Goal: Check status: Check status

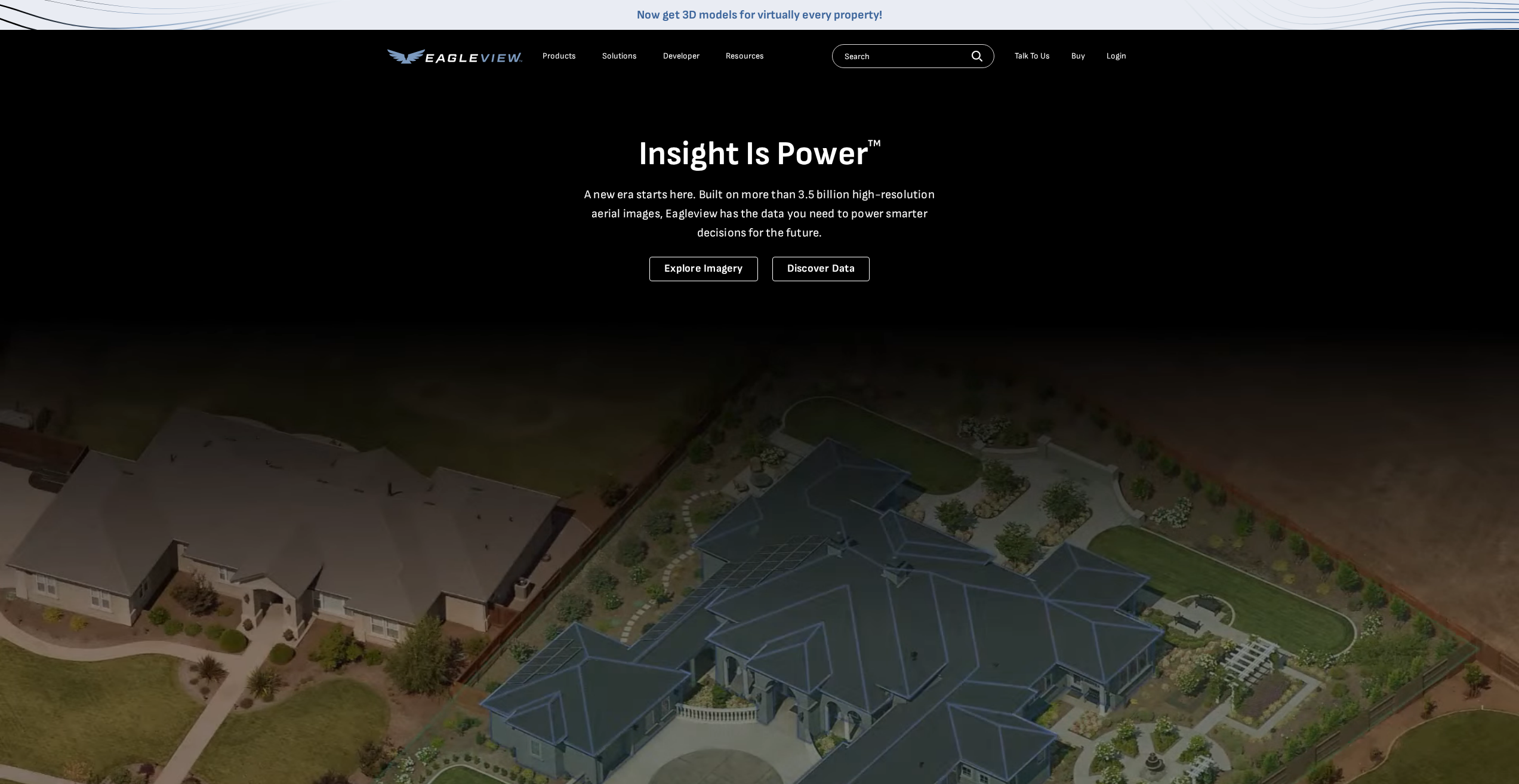
click at [1107, 61] on div "Login" at bounding box center [1116, 56] width 20 height 11
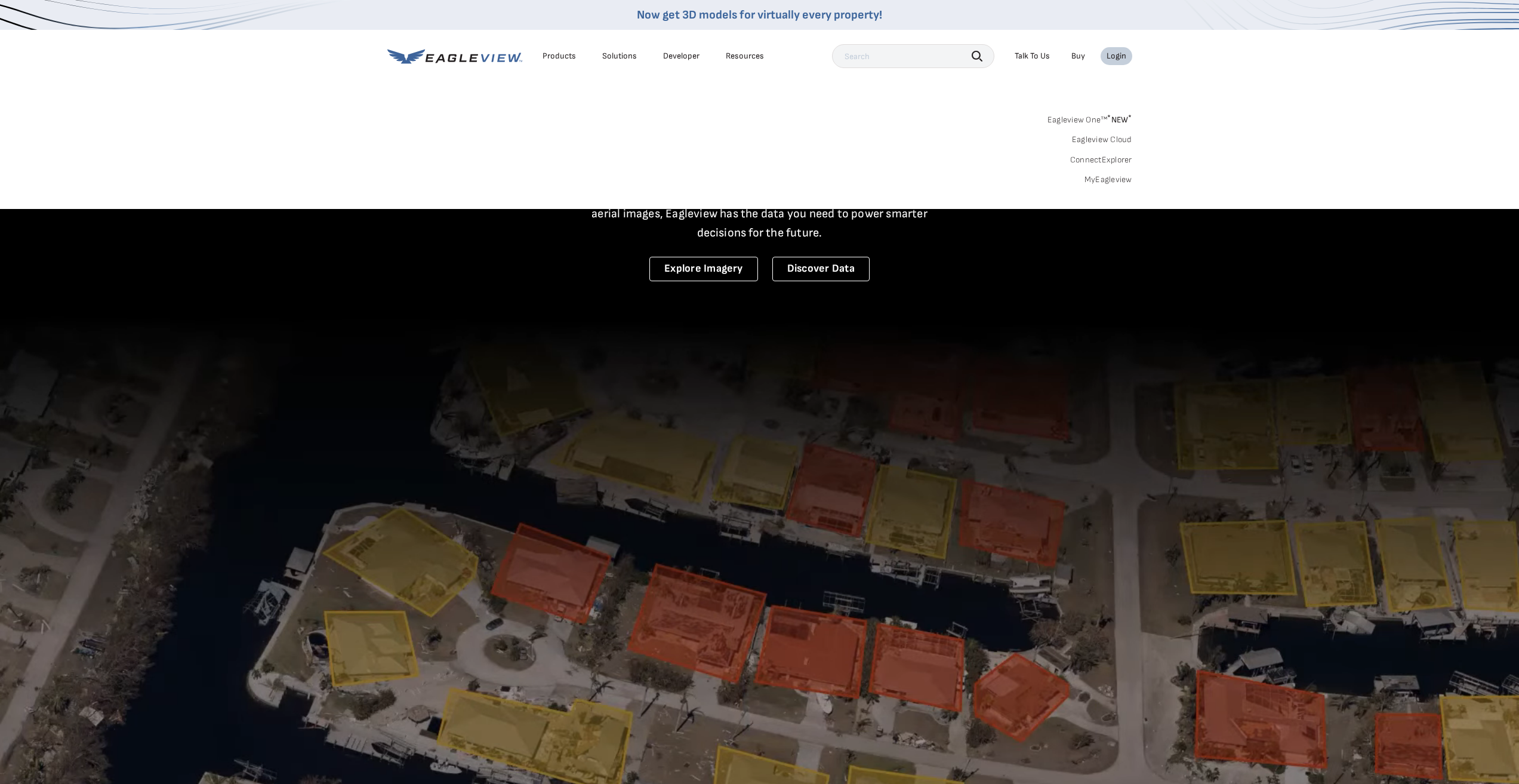
click at [1109, 182] on link "MyEagleview" at bounding box center [1108, 180] width 48 height 11
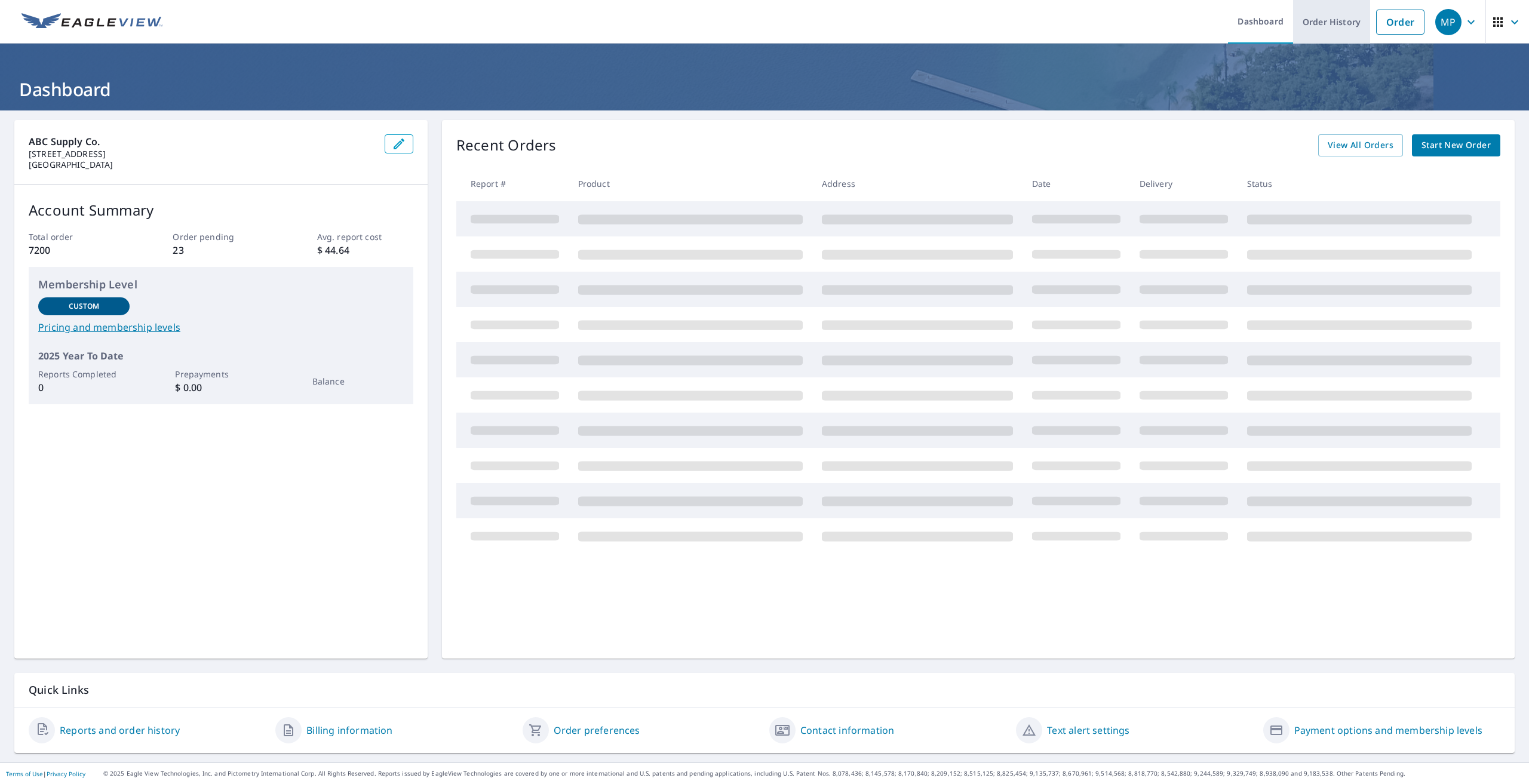
click at [1321, 19] on link "Order History" at bounding box center [1331, 22] width 77 height 44
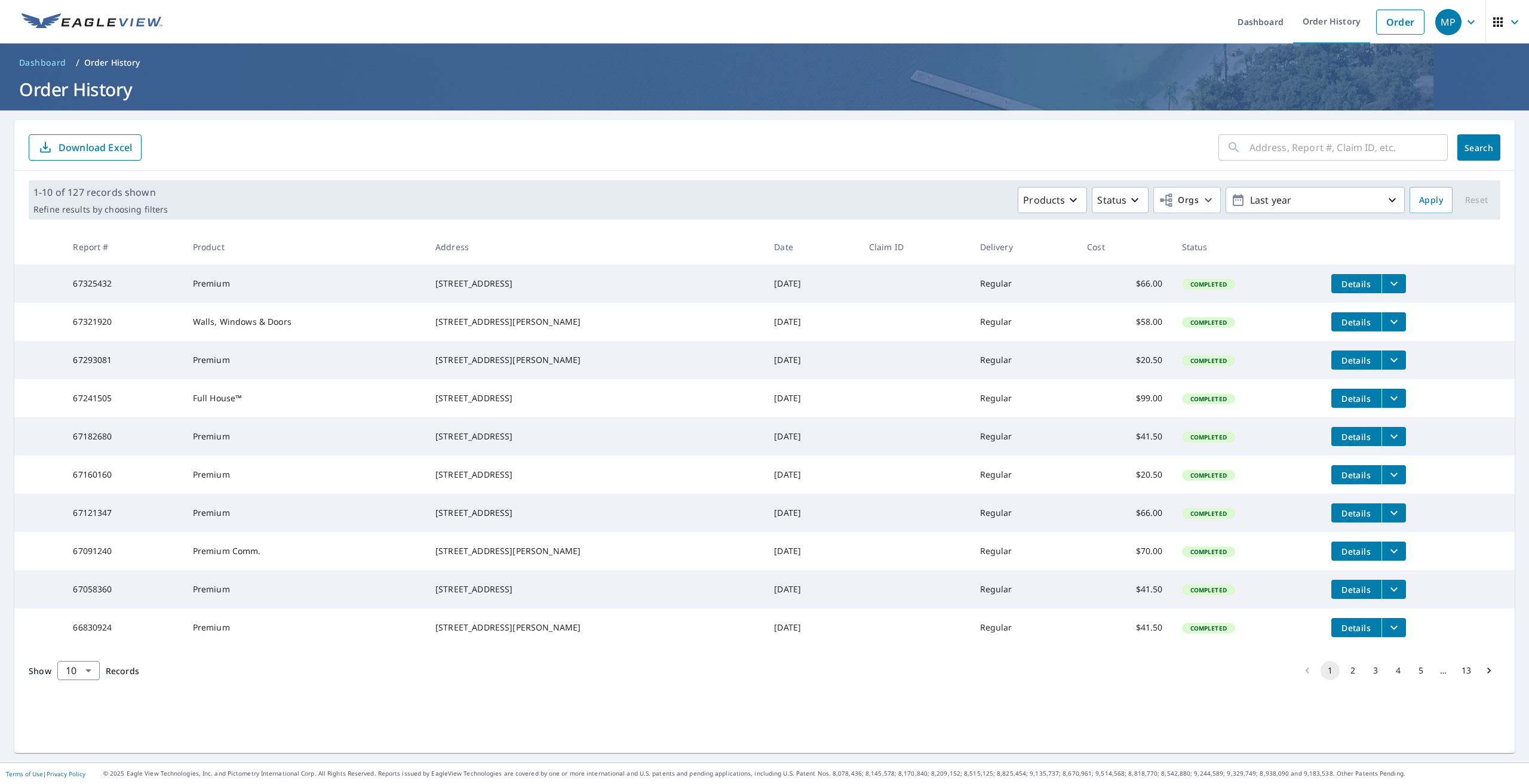
click at [1303, 146] on input "text" at bounding box center [1349, 147] width 199 height 33
type input "67106558"
click button "Search" at bounding box center [1479, 147] width 43 height 26
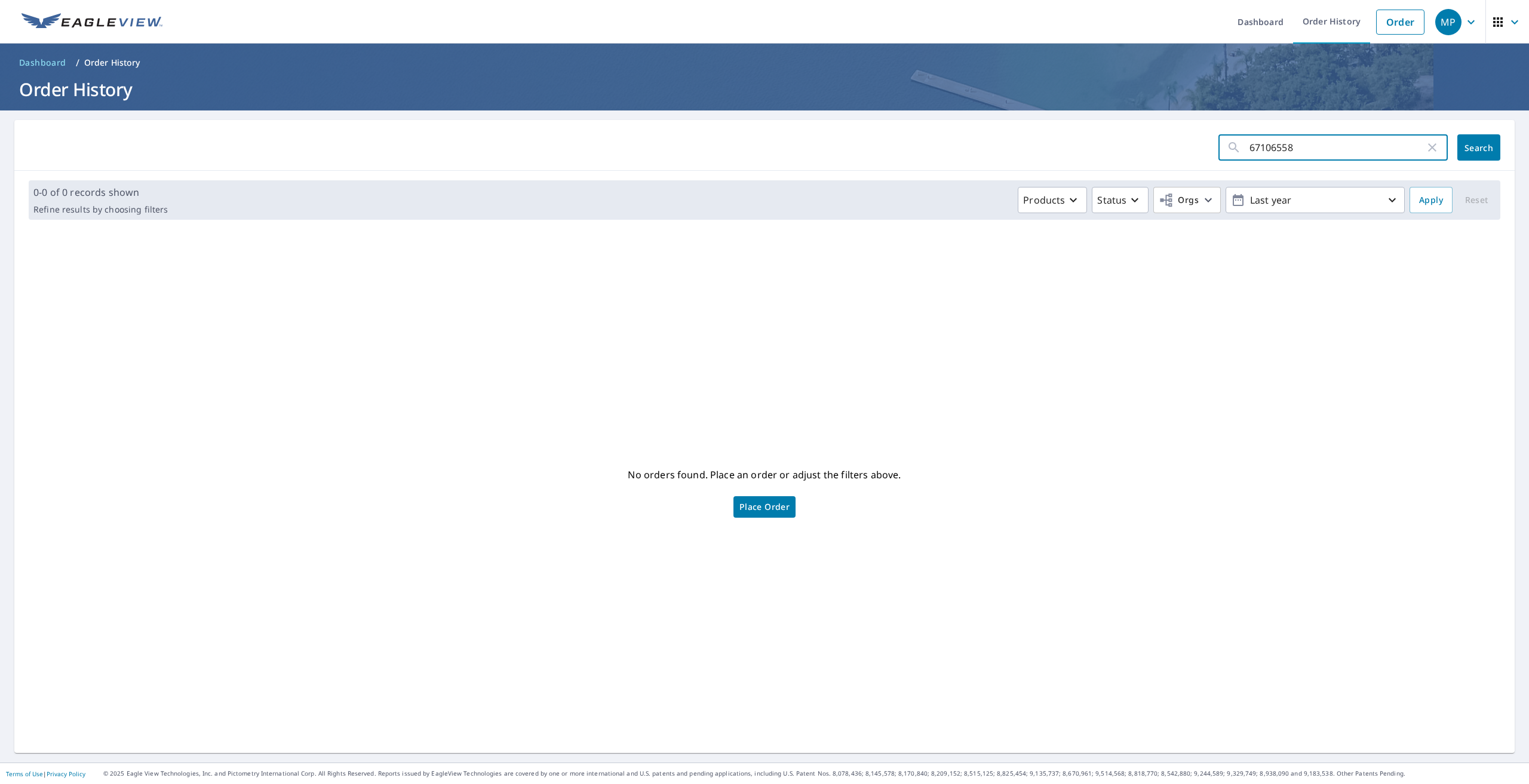
drag, startPoint x: 1309, startPoint y: 145, endPoint x: 947, endPoint y: 169, distance: 362.8
click at [982, 162] on div "67106558 ​ Search" at bounding box center [765, 145] width 1501 height 51
